Goal: Transaction & Acquisition: Purchase product/service

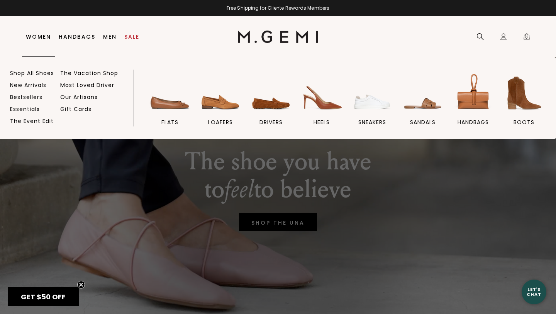
click at [46, 37] on link "Women" at bounding box center [38, 37] width 25 height 6
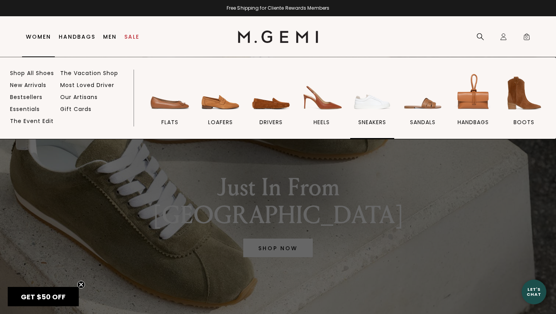
click at [374, 100] on img at bounding box center [372, 92] width 43 height 43
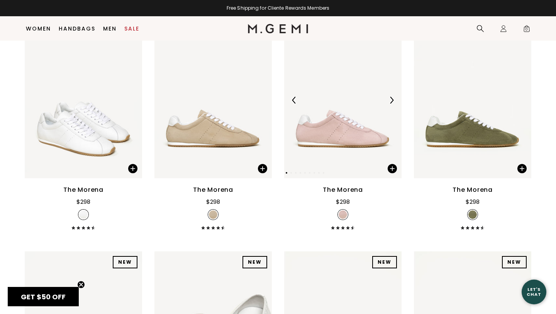
scroll to position [128, 0]
click at [244, 138] on img at bounding box center [213, 99] width 117 height 156
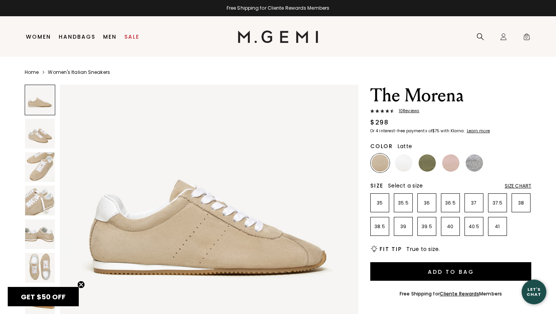
scroll to position [31, 0]
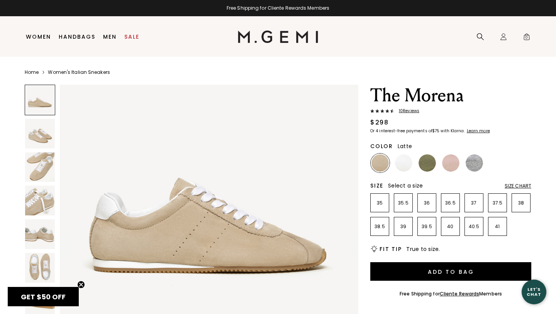
click at [49, 136] on img at bounding box center [40, 134] width 30 height 30
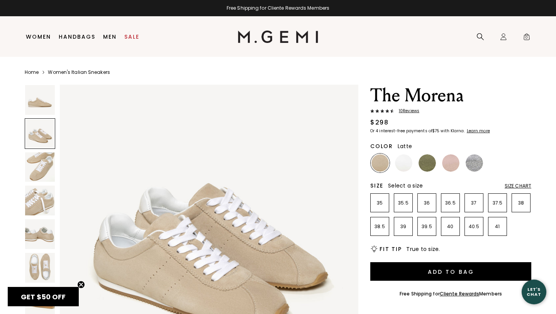
click at [44, 165] on img at bounding box center [40, 167] width 30 height 30
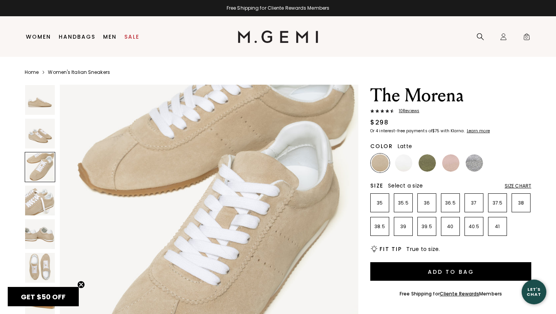
click at [46, 200] on img at bounding box center [40, 200] width 30 height 30
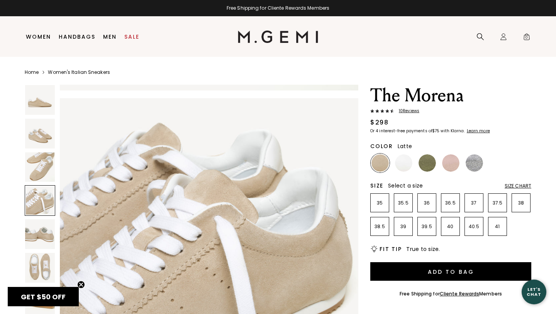
scroll to position [920, 0]
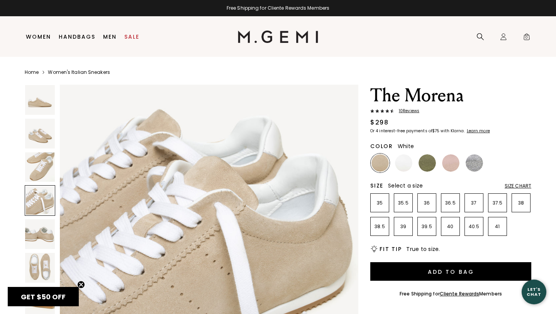
click at [408, 167] on img at bounding box center [403, 162] width 17 height 17
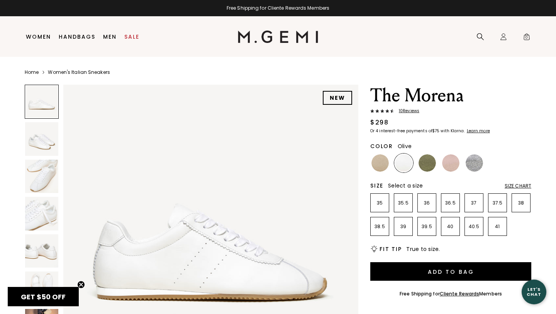
click at [428, 166] on img at bounding box center [427, 162] width 17 height 17
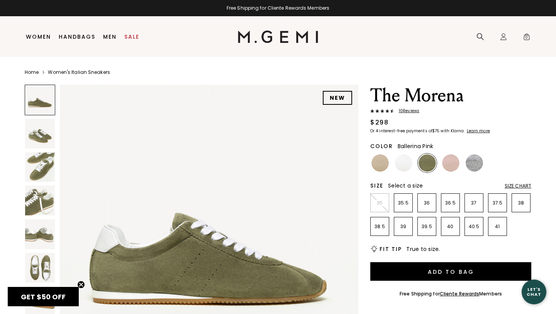
click at [450, 165] on img at bounding box center [450, 162] width 17 height 17
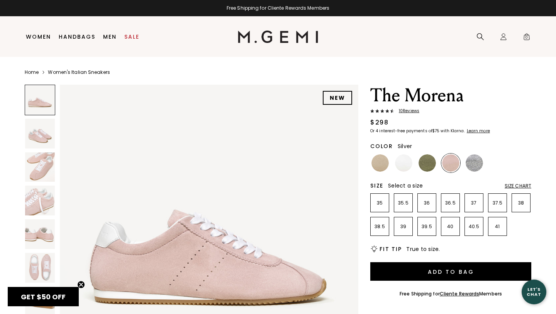
click at [475, 164] on img at bounding box center [474, 162] width 17 height 17
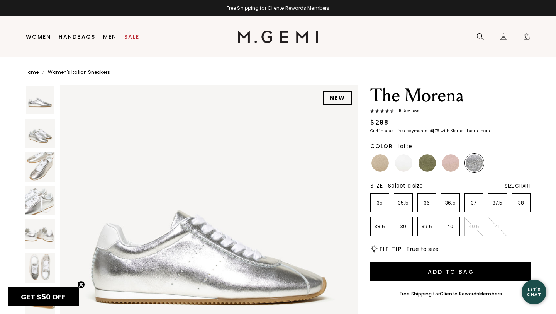
click at [383, 168] on img at bounding box center [380, 162] width 17 height 17
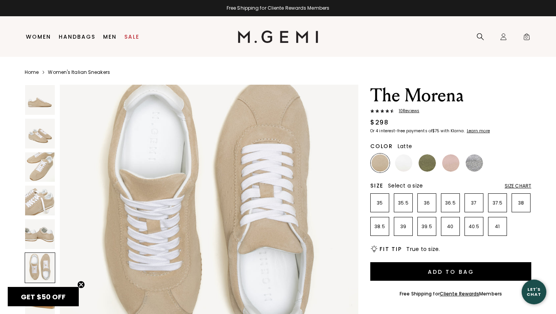
scroll to position [1589, 0]
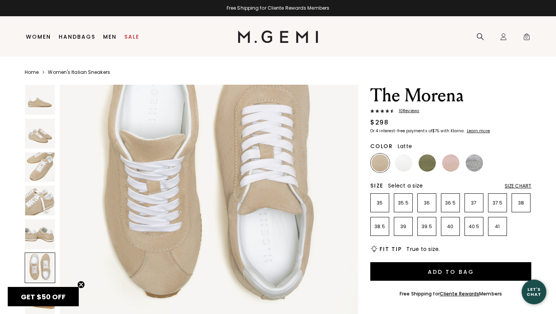
click at [43, 98] on img at bounding box center [40, 100] width 30 height 30
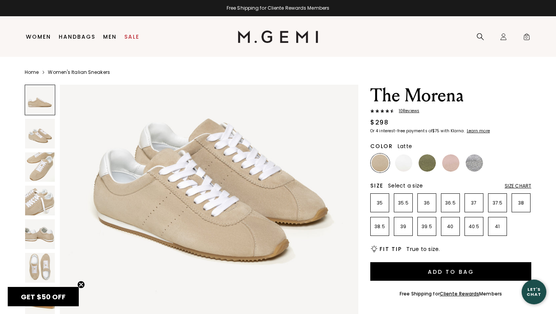
scroll to position [0, 0]
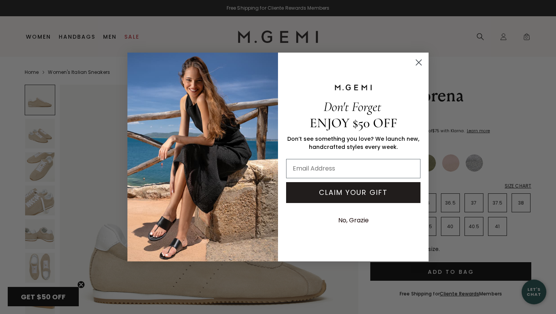
click at [421, 64] on icon "Close dialog" at bounding box center [419, 62] width 5 height 5
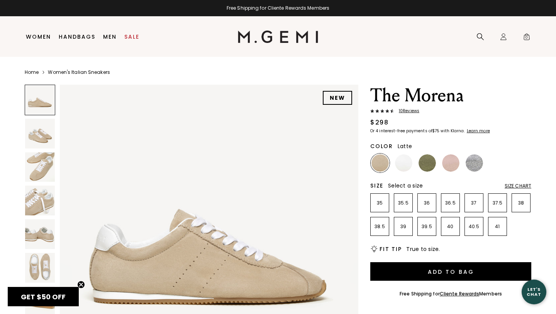
click at [46, 260] on img at bounding box center [40, 268] width 30 height 30
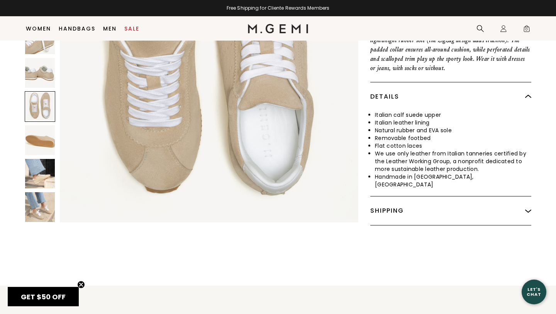
scroll to position [306, 0]
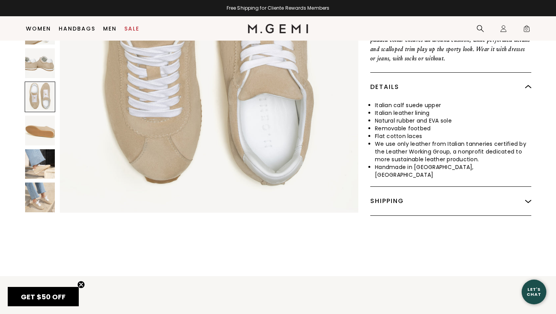
click at [41, 152] on img at bounding box center [40, 164] width 30 height 30
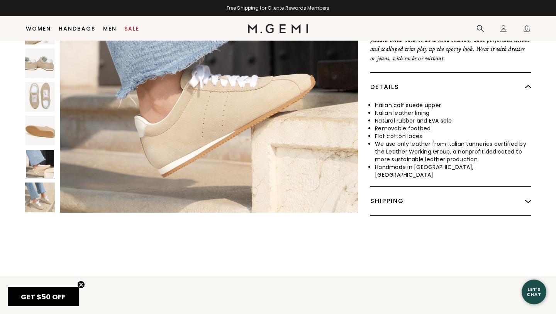
scroll to position [2145, 0]
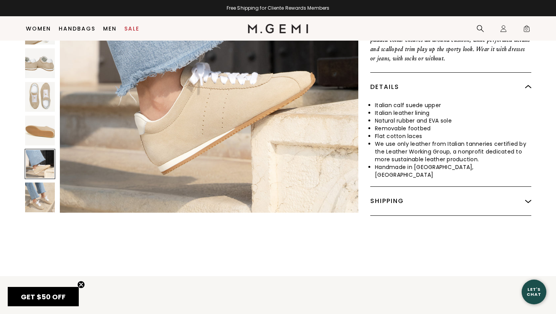
click at [40, 189] on img at bounding box center [40, 198] width 30 height 30
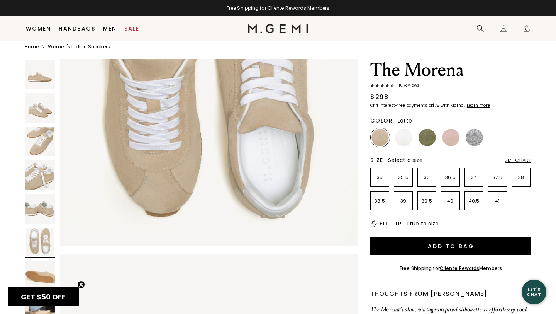
scroll to position [0, 0]
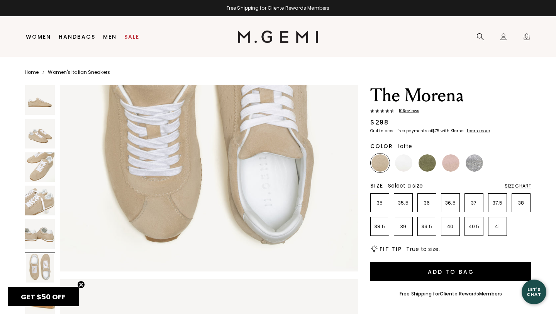
click at [411, 111] on span "10 Review s" at bounding box center [407, 111] width 25 height 5
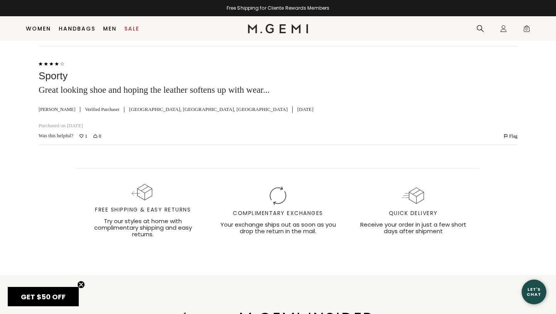
scroll to position [2269, 0]
